Goal: Information Seeking & Learning: Learn about a topic

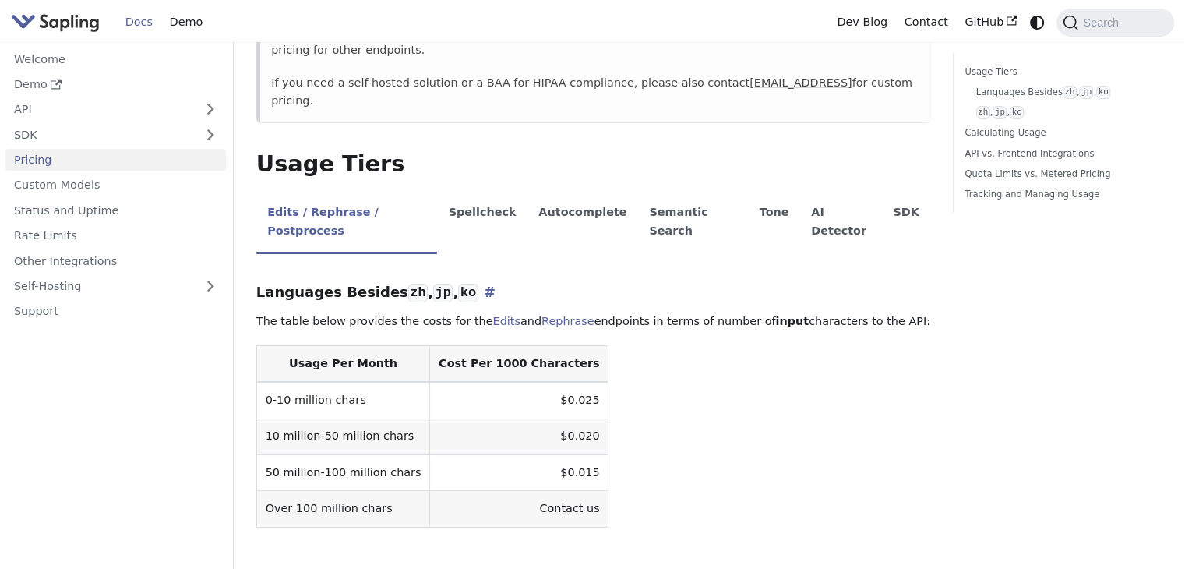
scroll to position [241, 0]
click at [657, 352] on table "Usage Per Month Cost Per 1000 Characters 0-10 million chars $0.025 10 million-5…" at bounding box center [593, 434] width 674 height 182
click at [800, 191] on li "AI Detector" at bounding box center [841, 222] width 82 height 62
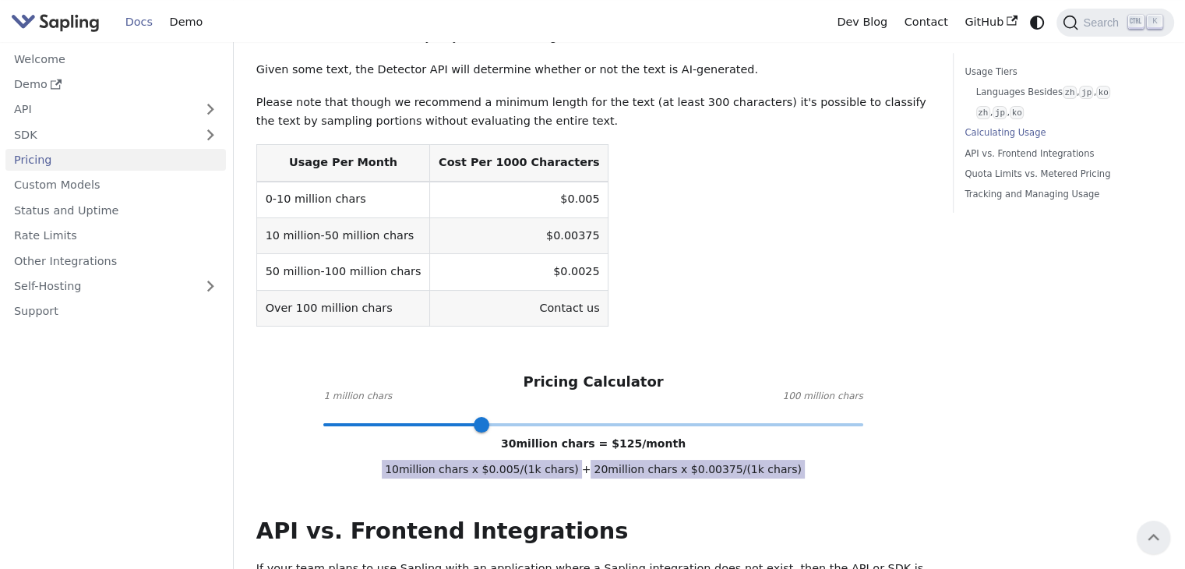
scroll to position [476, 0]
click at [34, 129] on link "SDK" at bounding box center [99, 134] width 189 height 23
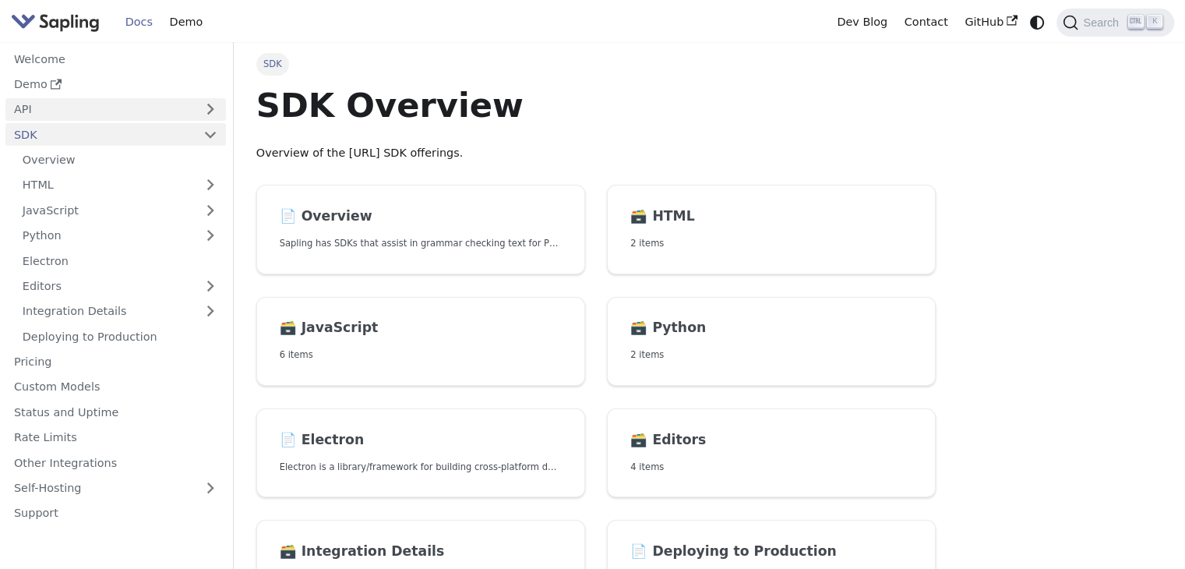
click at [41, 105] on link "API" at bounding box center [99, 109] width 189 height 23
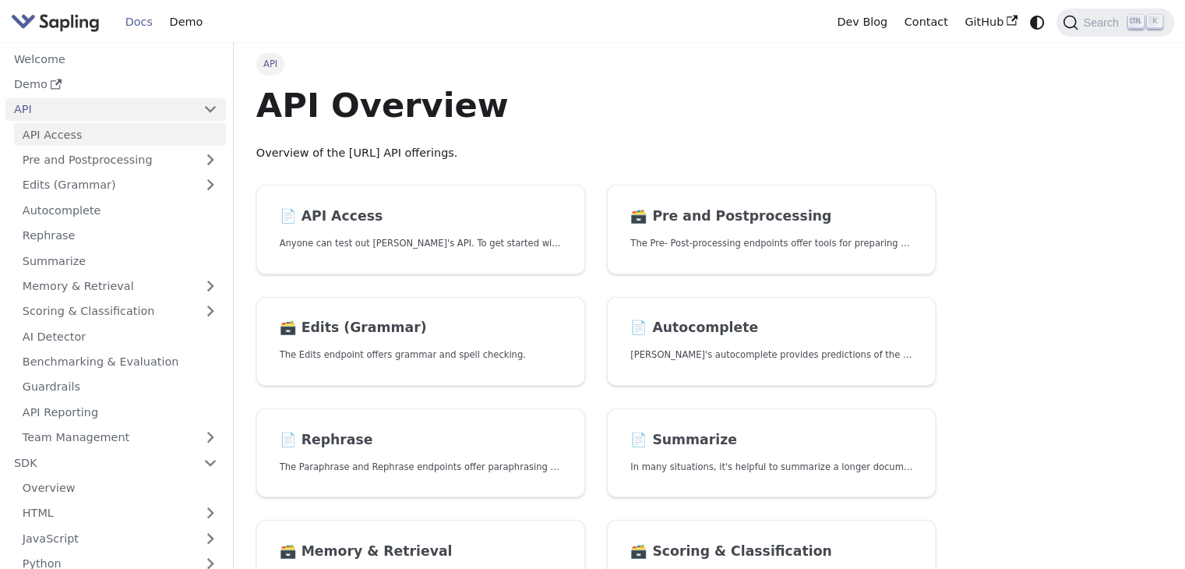
click at [75, 141] on link "API Access" at bounding box center [120, 134] width 212 height 23
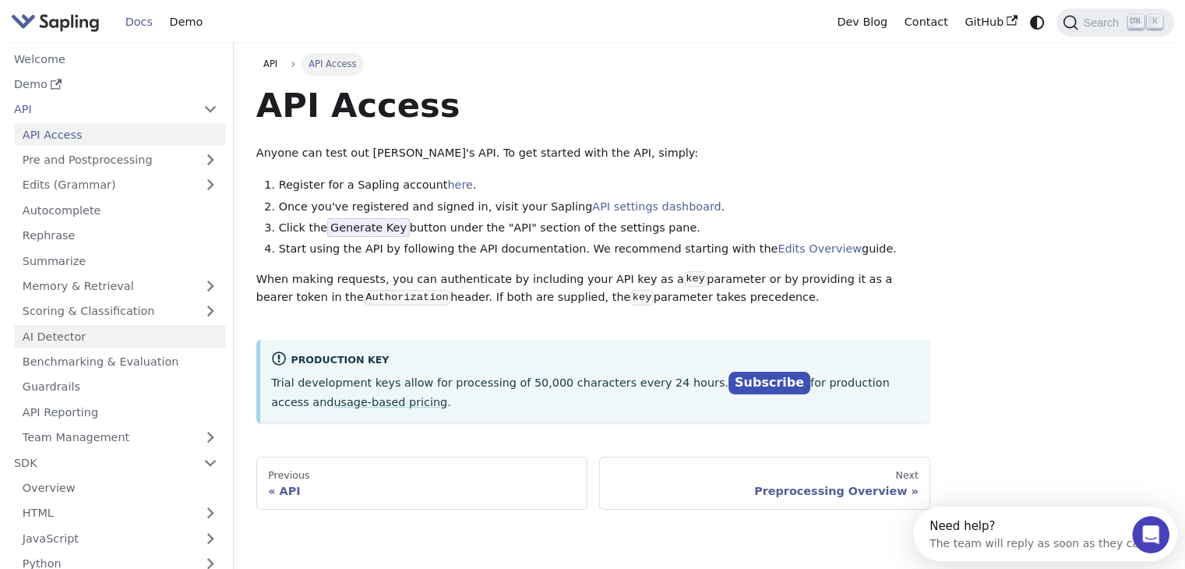
click at [87, 329] on link "AI Detector" at bounding box center [120, 336] width 212 height 23
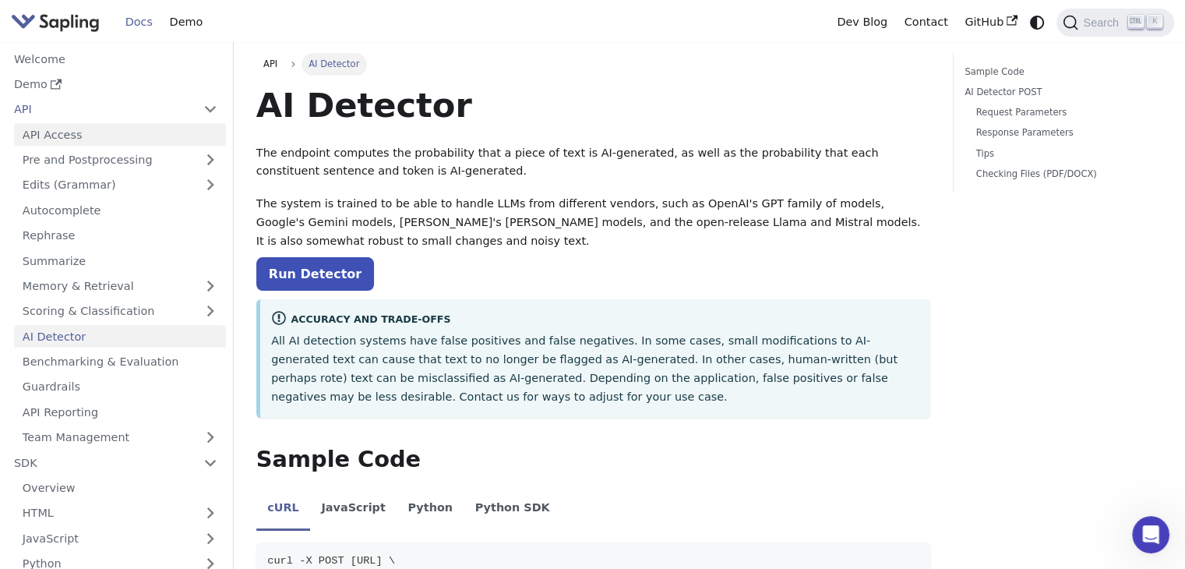
click at [66, 132] on link "API Access" at bounding box center [120, 134] width 212 height 23
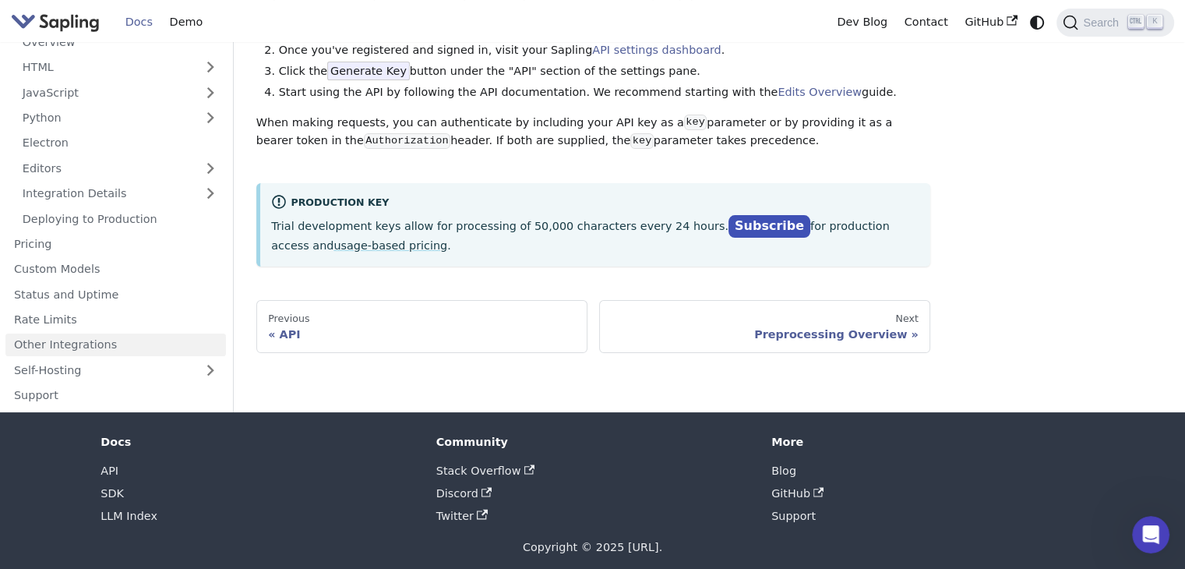
scroll to position [280, 0]
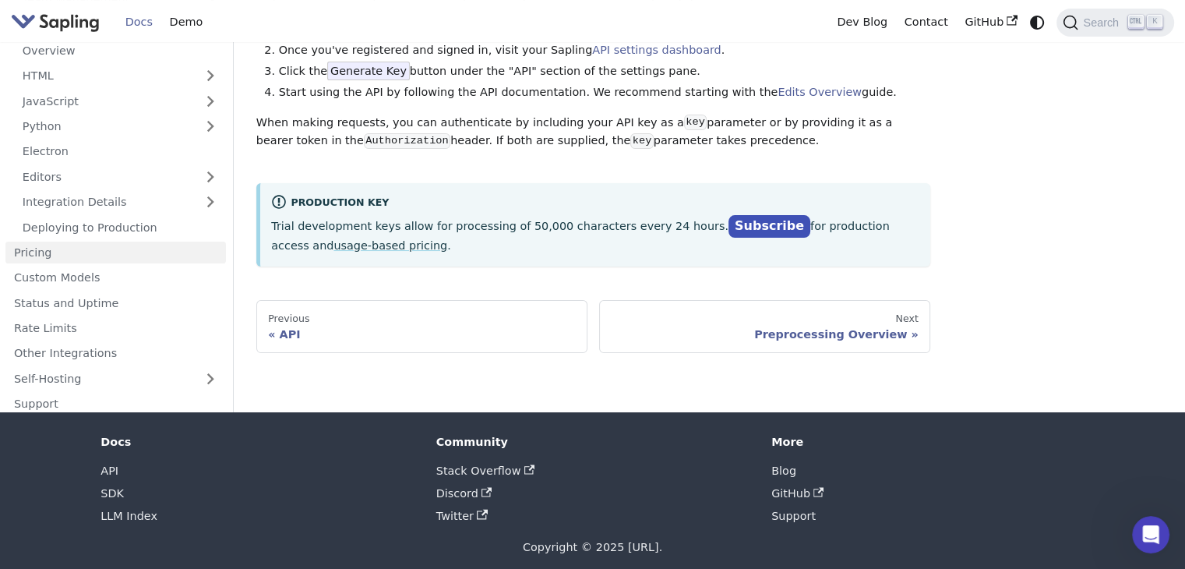
click at [42, 250] on link "Pricing" at bounding box center [115, 252] width 220 height 23
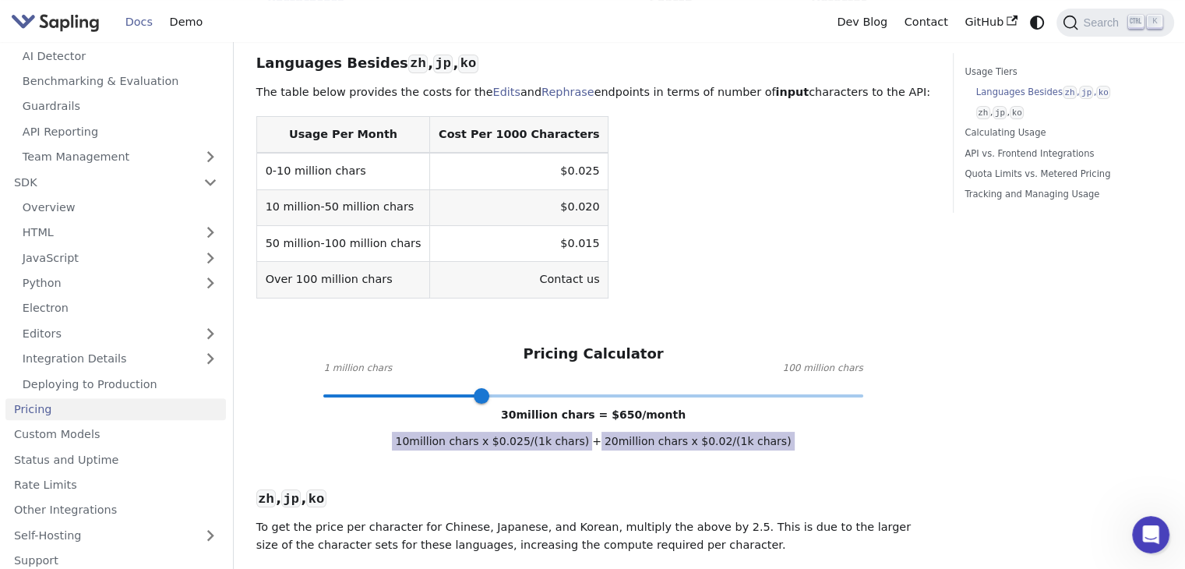
scroll to position [466, 0]
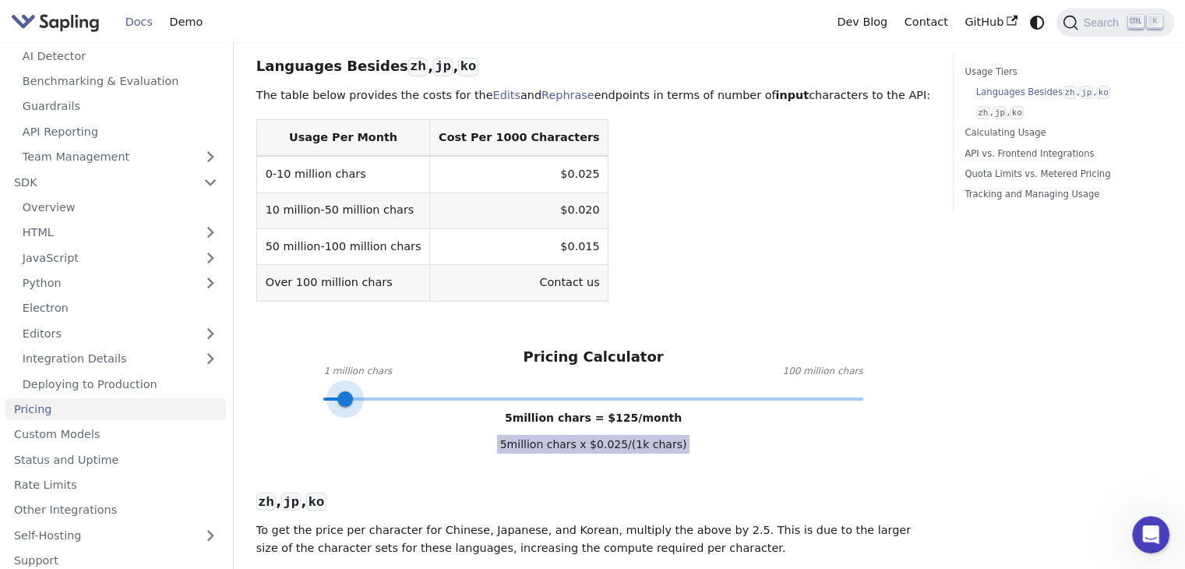
drag, startPoint x: 480, startPoint y: 341, endPoint x: 343, endPoint y: 339, distance: 136.3
click at [343, 391] on span at bounding box center [345, 399] width 16 height 16
type input "1"
drag, startPoint x: 343, startPoint y: 339, endPoint x: 298, endPoint y: 343, distance: 45.4
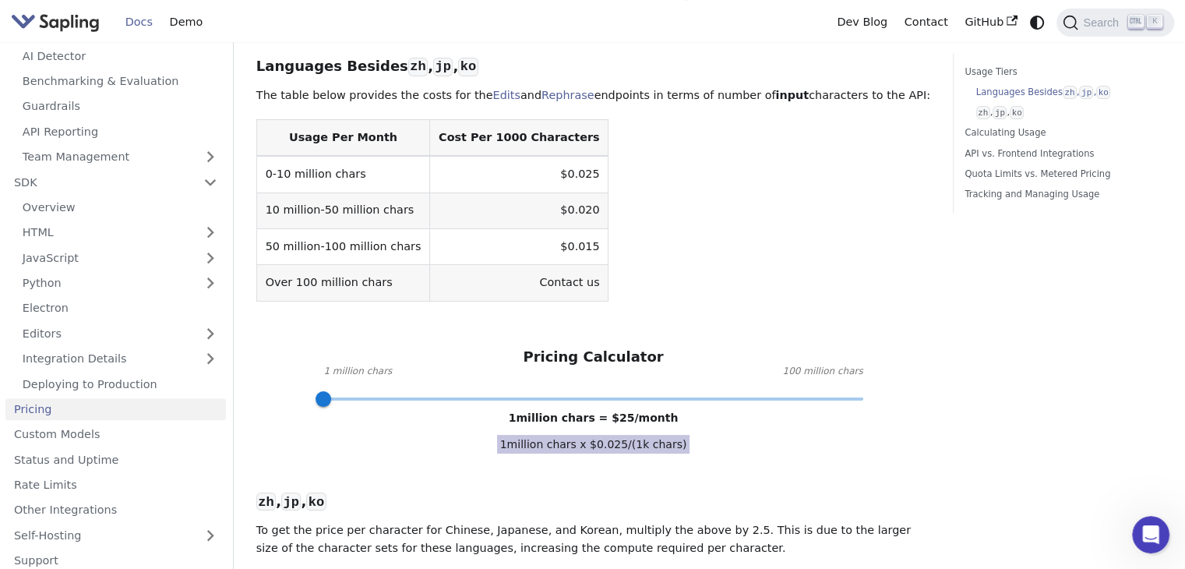
drag, startPoint x: 320, startPoint y: 340, endPoint x: 287, endPoint y: 336, distance: 33.0
click at [287, 348] on div "Pricing Calculator 1 million chars 100 million chars 1 million chars = $ 25 /mo…" at bounding box center [593, 373] width 674 height 51
click at [548, 435] on span "1 million chars x $ 0.025 /(1k chars)" at bounding box center [593, 444] width 193 height 19
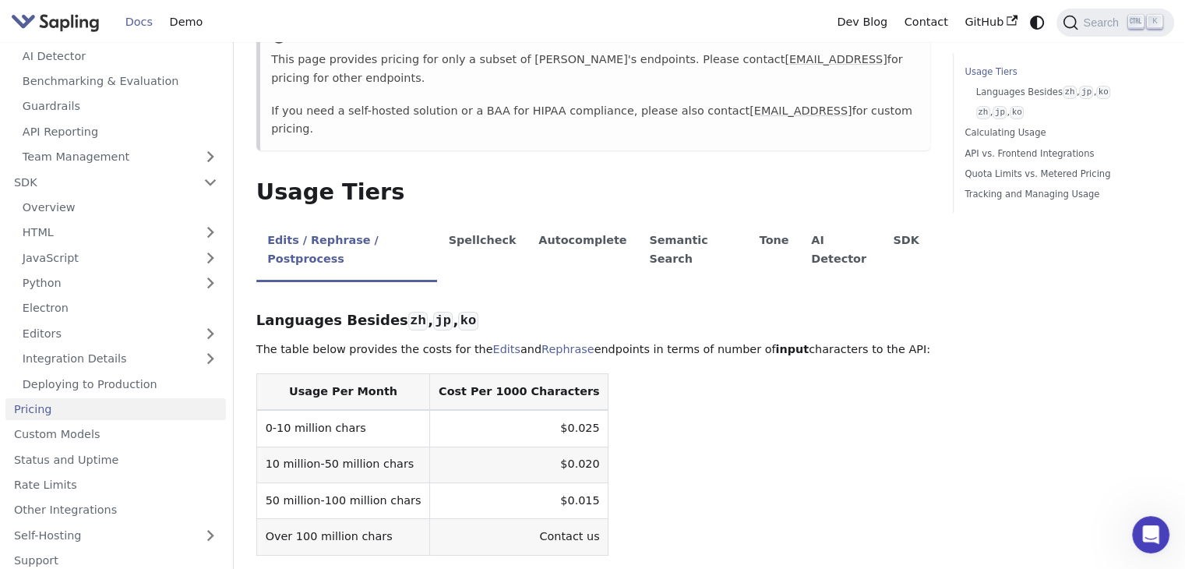
scroll to position [209, 0]
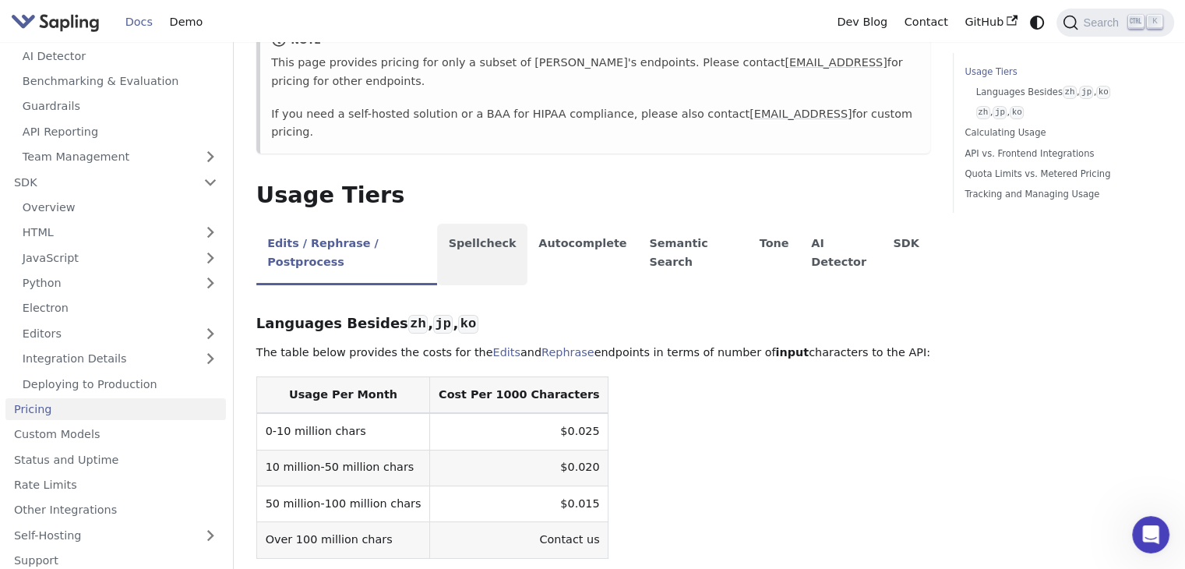
click at [491, 224] on li "Spellcheck" at bounding box center [482, 255] width 90 height 62
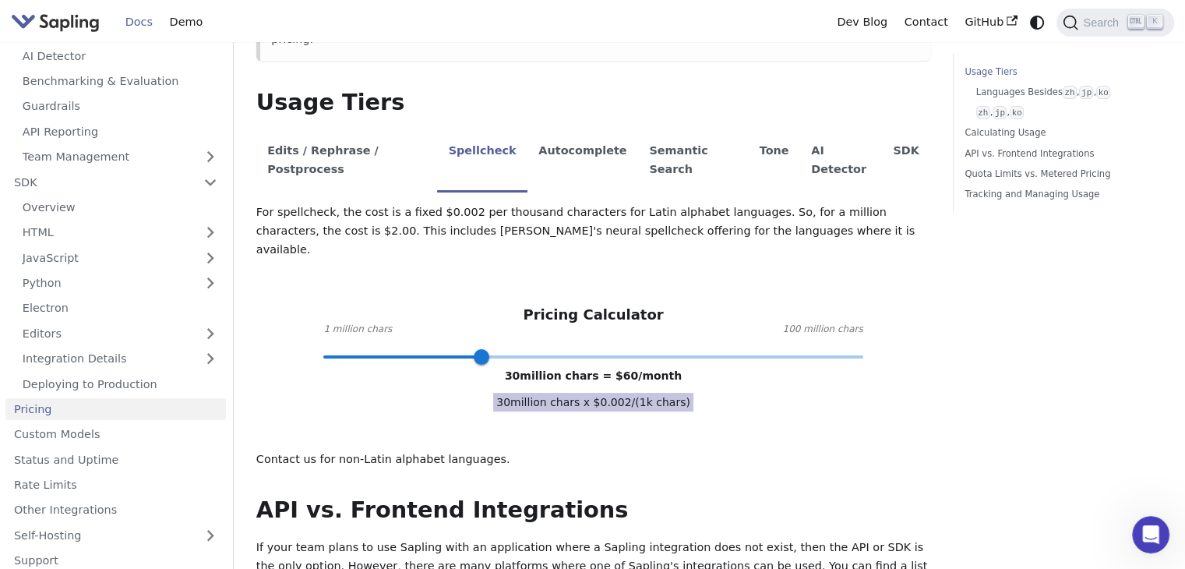
scroll to position [302, 0]
type input "1"
drag, startPoint x: 482, startPoint y: 286, endPoint x: 255, endPoint y: 259, distance: 228.2
click at [256, 305] on div "Pricing Calculator 1 million chars 100 million chars 1 million chars = $ 2 /mon…" at bounding box center [593, 330] width 674 height 51
click at [425, 334] on div "For spellcheck, the cost is a fixed $0.002 per thousand characters for Latin al…" at bounding box center [593, 335] width 674 height 265
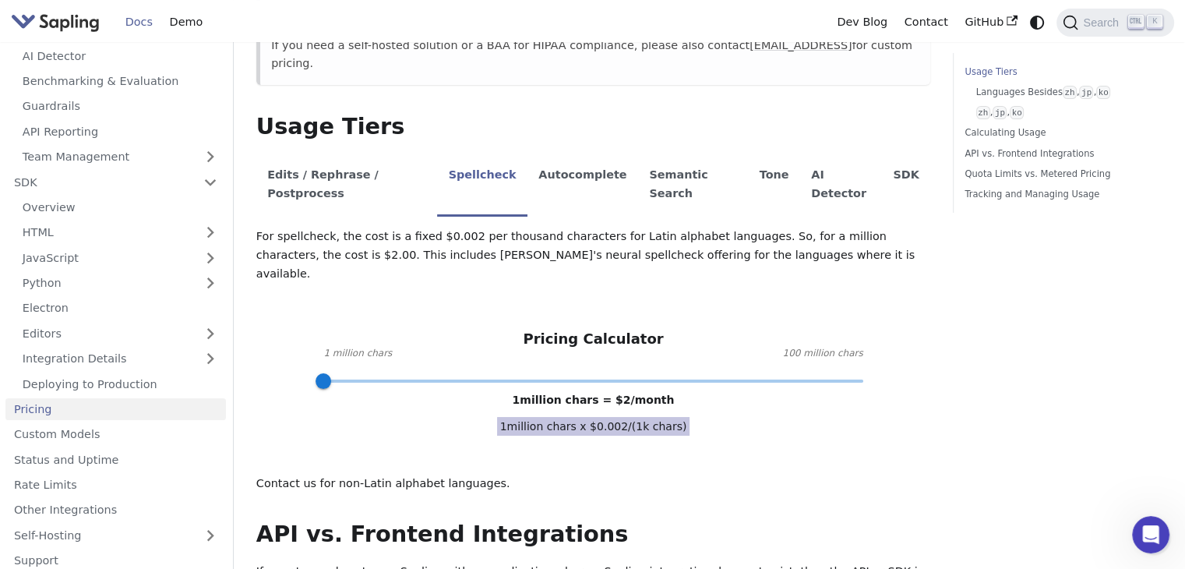
scroll to position [249, 0]
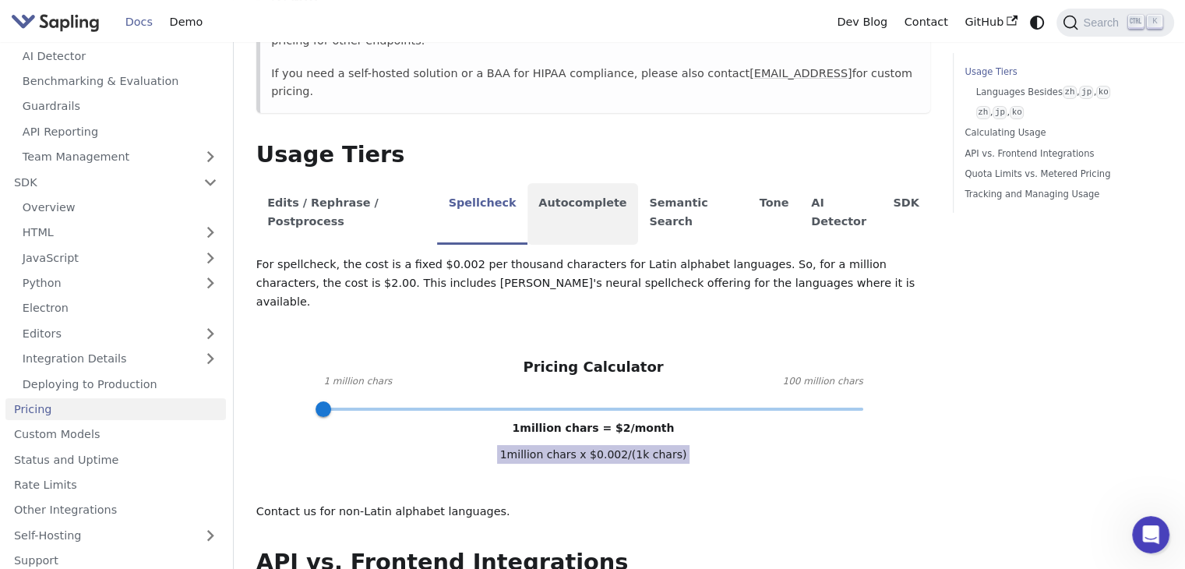
click at [565, 183] on li "Autocomplete" at bounding box center [582, 214] width 111 height 62
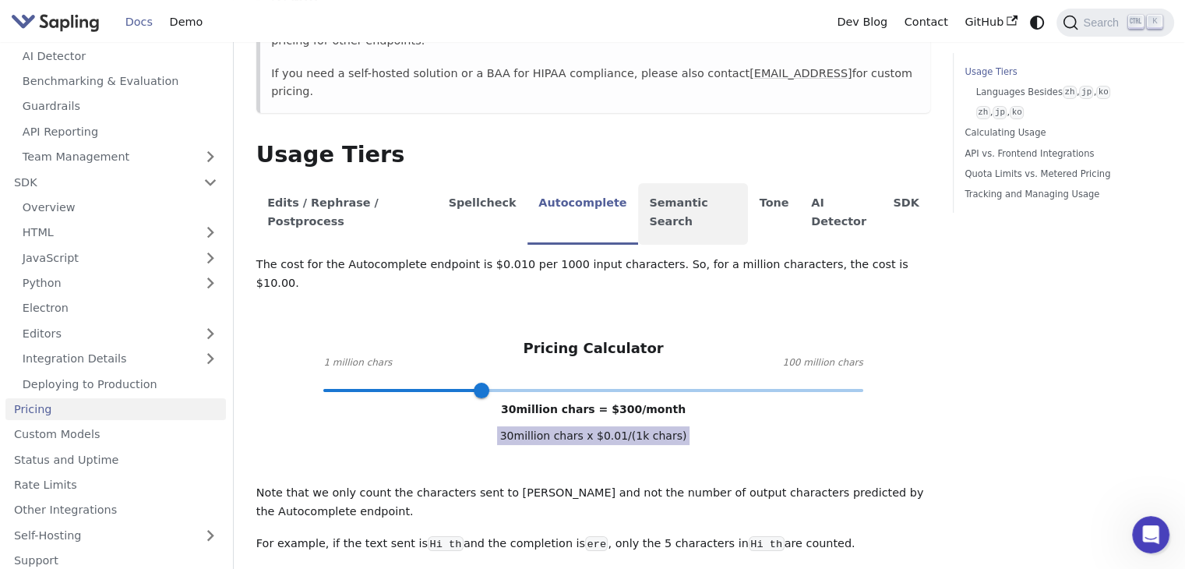
click at [651, 183] on li "Semantic Search" at bounding box center [693, 214] width 110 height 62
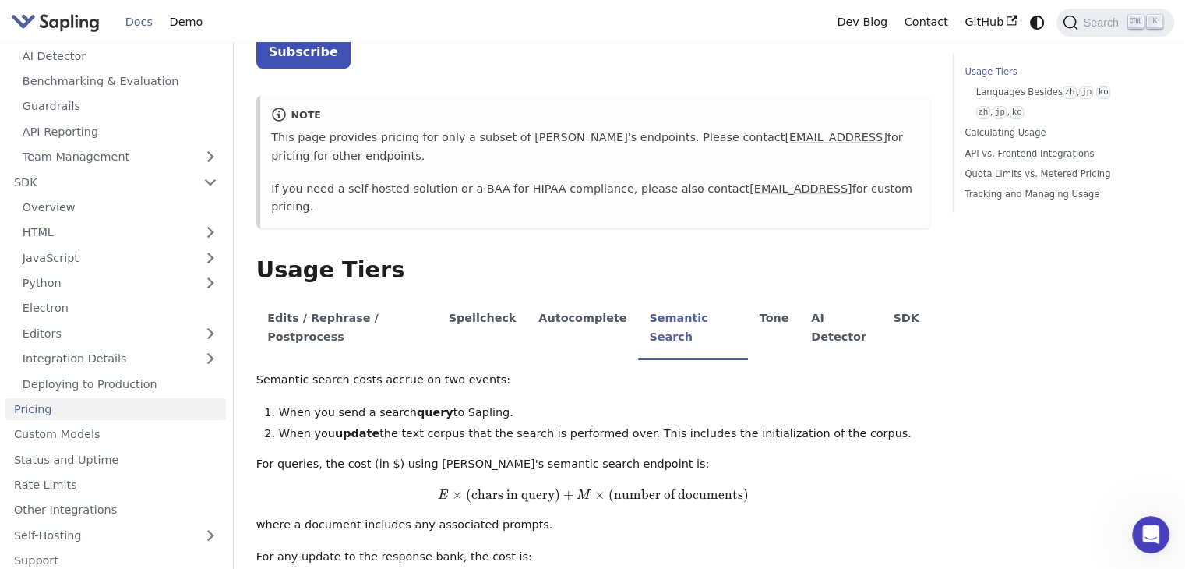
scroll to position [108, 0]
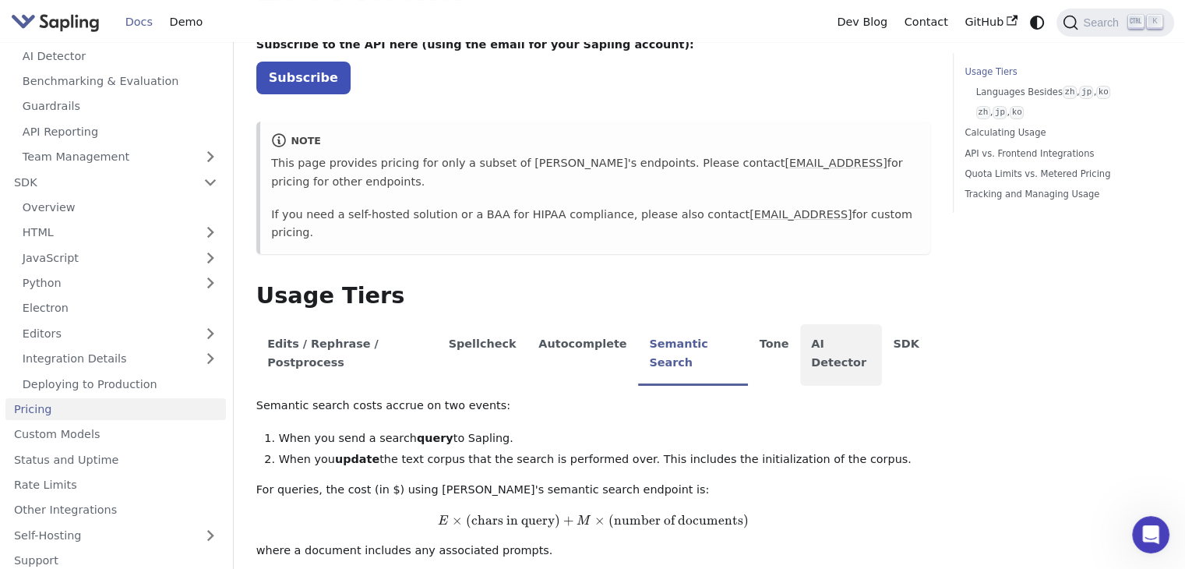
click at [800, 324] on li "AI Detector" at bounding box center [841, 355] width 82 height 62
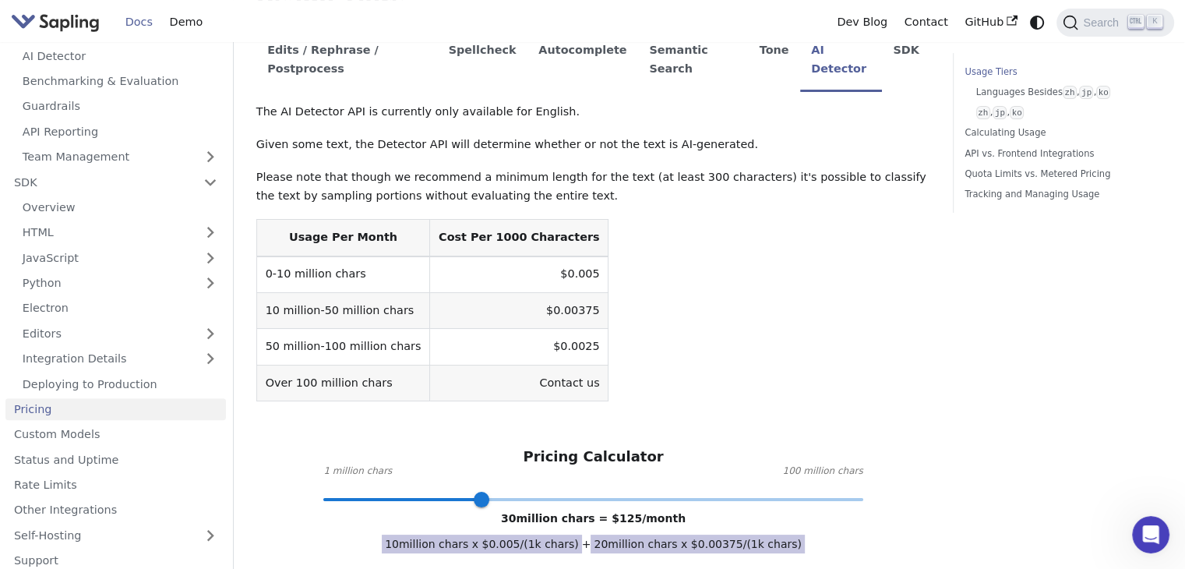
scroll to position [404, 0]
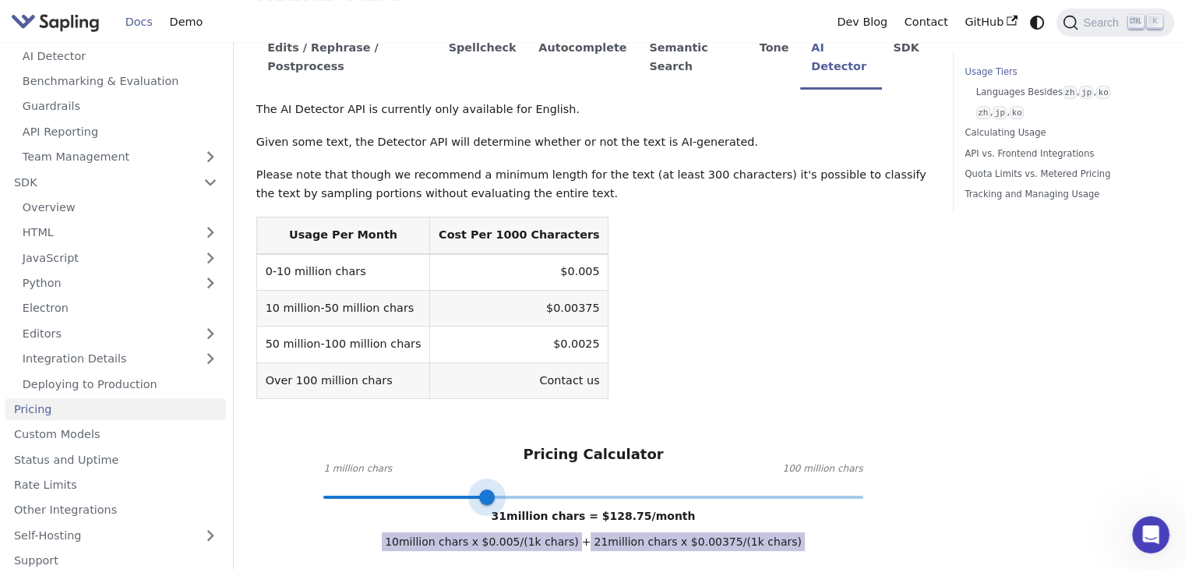
type input "1"
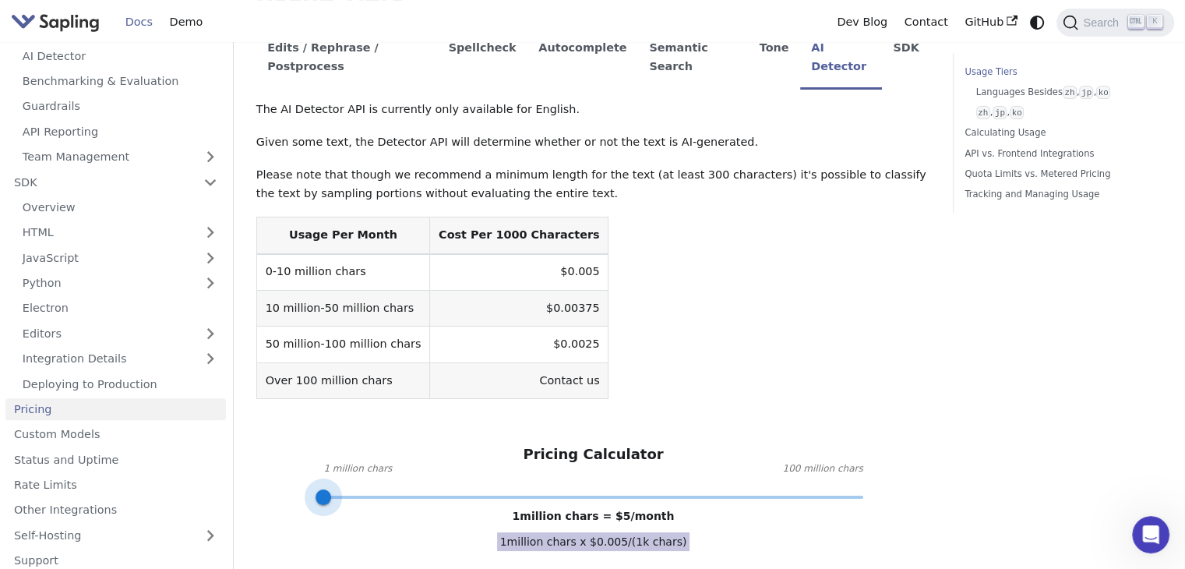
drag, startPoint x: 484, startPoint y: 438, endPoint x: 270, endPoint y: 416, distance: 215.3
click at [270, 446] on div "Pricing Calculator 1 million chars 100 million chars 1 million chars = $ 5 /mon…" at bounding box center [593, 471] width 674 height 51
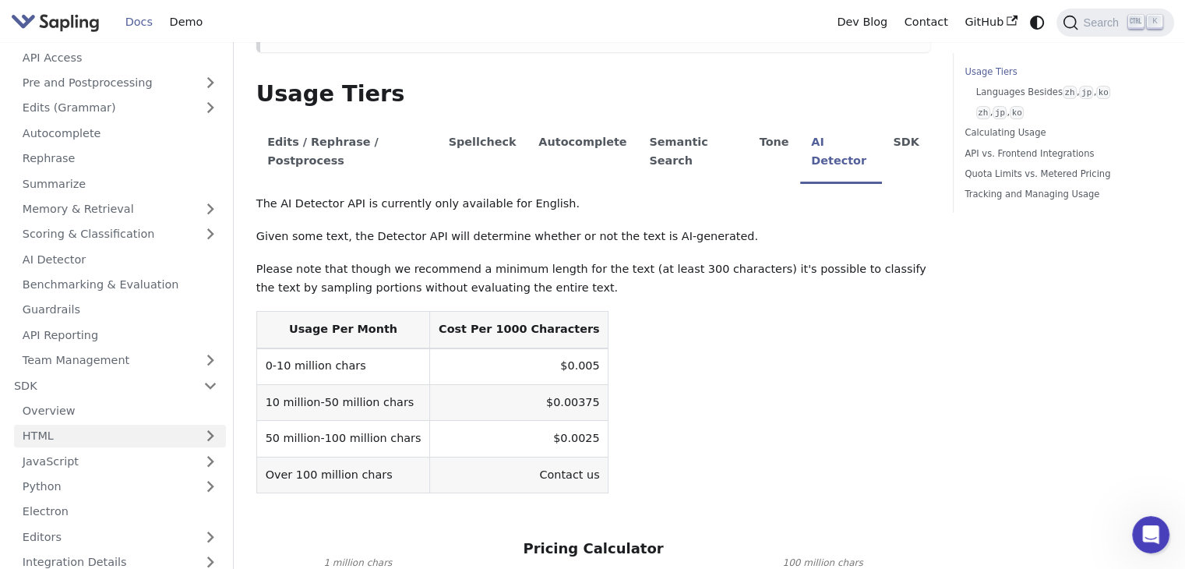
scroll to position [71, 0]
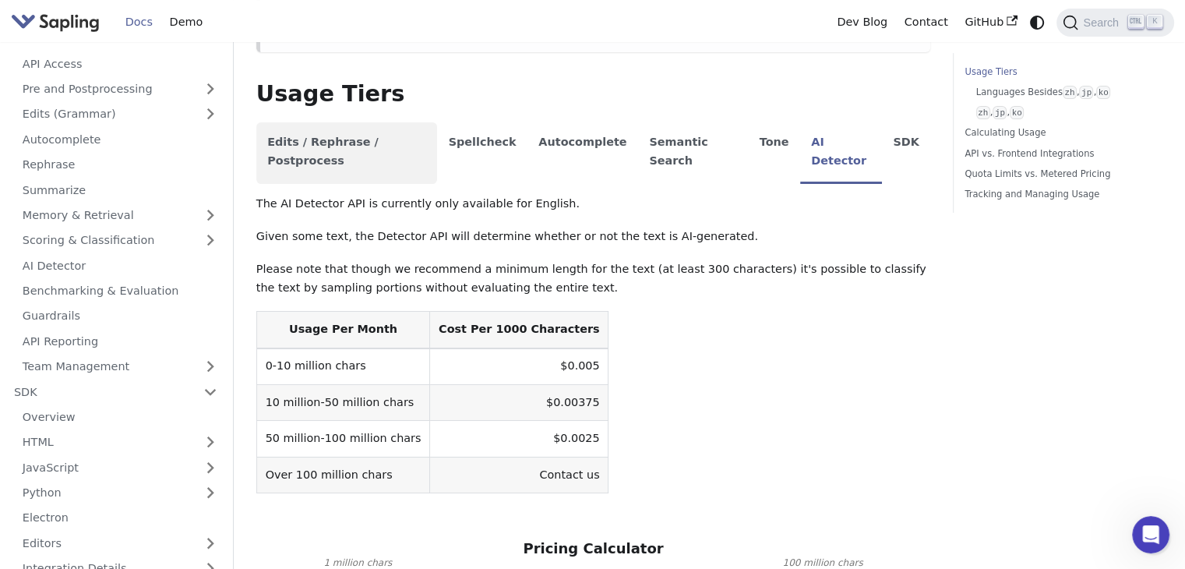
click at [361, 122] on li "Edits / Rephrase / Postprocess" at bounding box center [346, 153] width 181 height 62
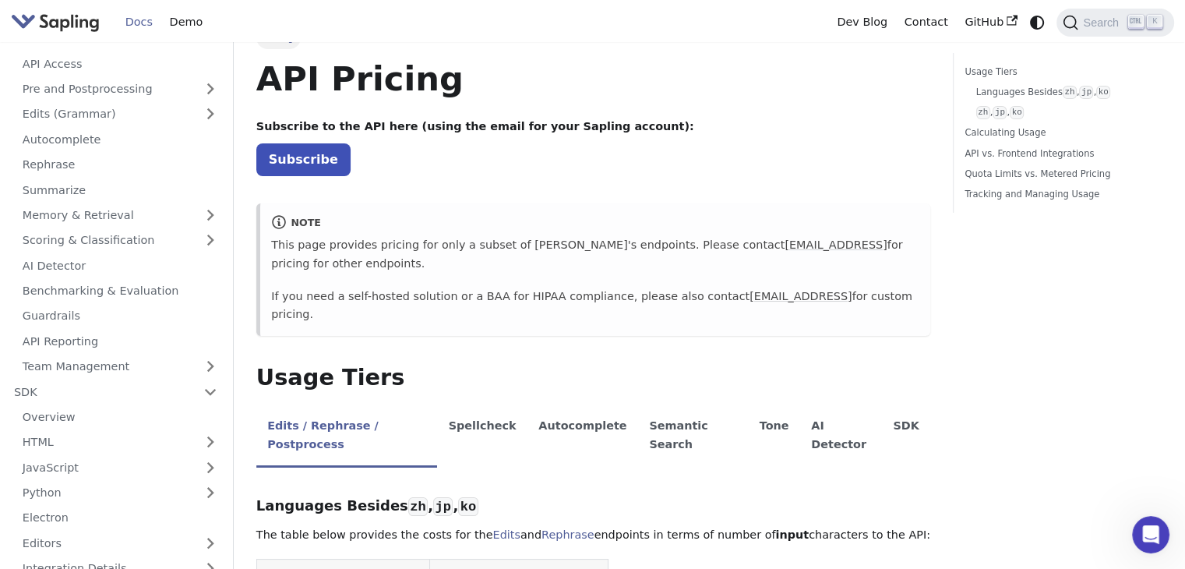
scroll to position [0, 0]
